Goal: Find specific page/section: Find specific page/section

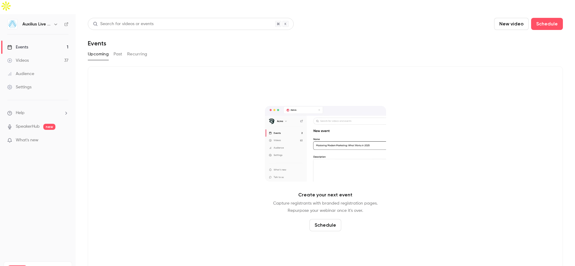
click at [30, 41] on link "Events 1" at bounding box center [38, 47] width 76 height 13
click at [31, 41] on link "Events 1" at bounding box center [38, 47] width 76 height 13
click at [37, 41] on link "Events 1" at bounding box center [38, 47] width 76 height 13
click at [114, 49] on button "Past" at bounding box center [118, 54] width 9 height 10
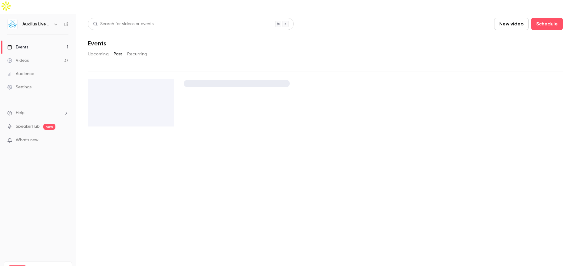
click at [146, 49] on button "Recurring" at bounding box center [137, 54] width 20 height 10
